Goal: Book appointment/travel/reservation

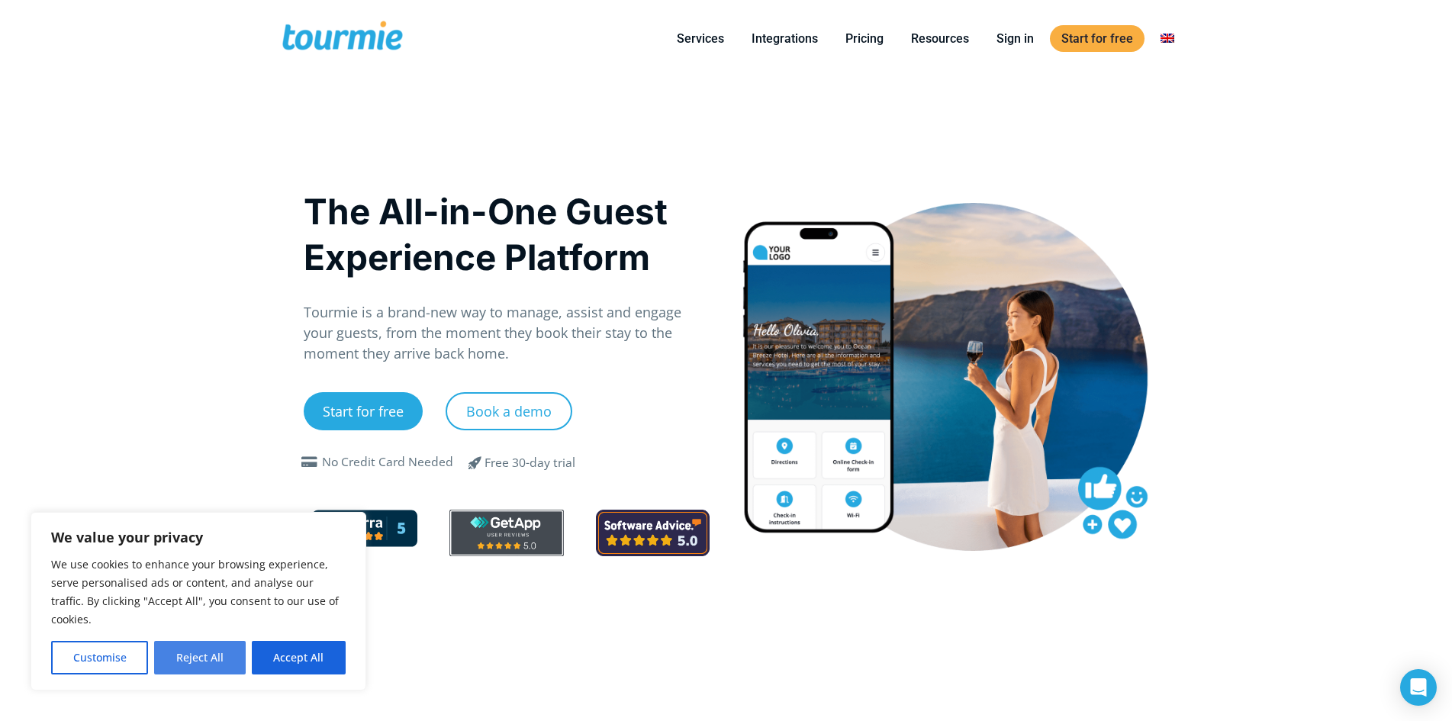
click at [211, 660] on button "Reject All" at bounding box center [199, 658] width 91 height 34
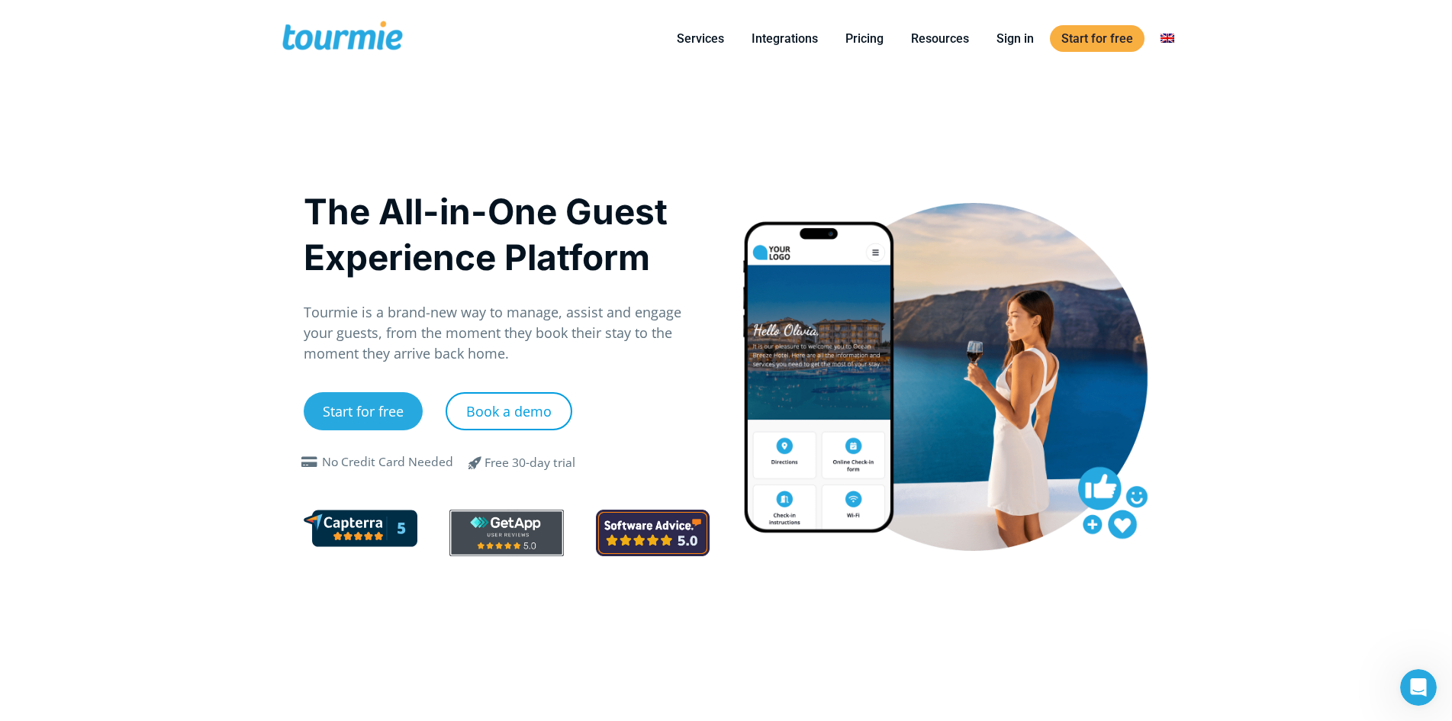
click at [493, 417] on link "Book a demo" at bounding box center [509, 411] width 127 height 38
click at [372, 414] on link "Start for free" at bounding box center [363, 411] width 119 height 38
